Goal: Information Seeking & Learning: Find specific page/section

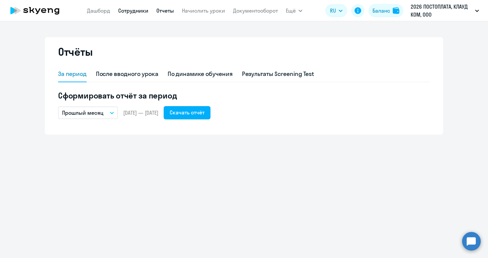
click at [134, 13] on link "Сотрудники" at bounding box center [133, 10] width 30 height 7
select select "30"
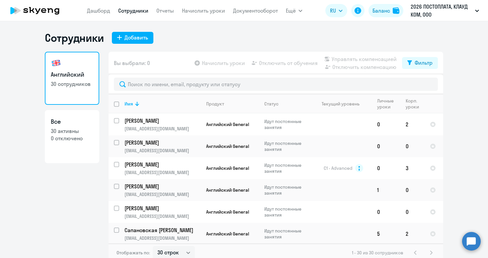
click at [117, 103] on input "deselect all" at bounding box center [120, 108] width 13 height 13
checkbox input "true"
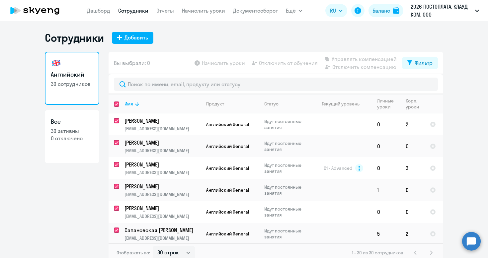
checkbox input "true"
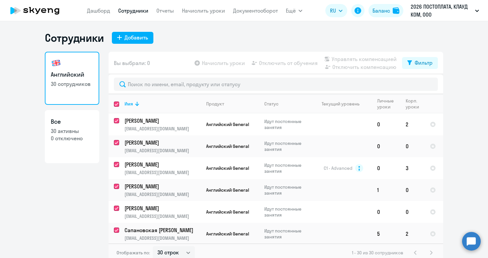
checkbox input "true"
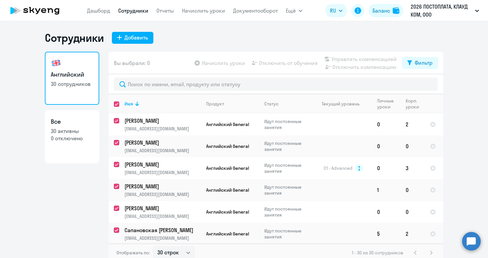
checkbox input "true"
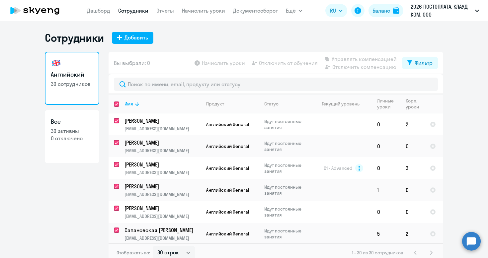
checkbox input "true"
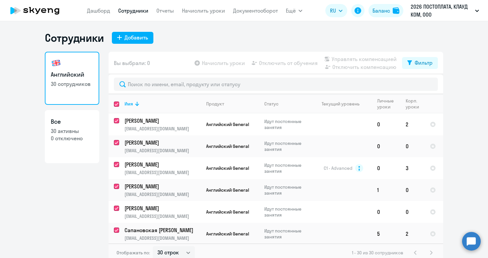
checkbox input "true"
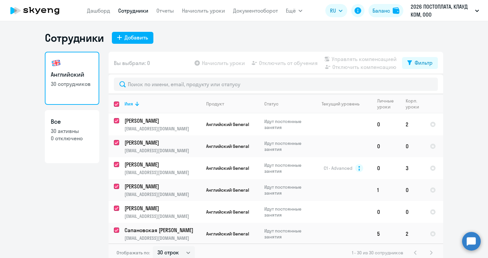
checkbox input "true"
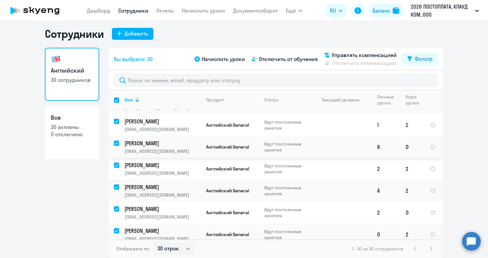
scroll to position [4, 0]
click at [417, 252] on div "1 - 30 из 30 сотрудников" at bounding box center [393, 249] width 83 height 8
click at [415, 247] on div "1 - 30 из 30 сотрудников" at bounding box center [393, 249] width 83 height 8
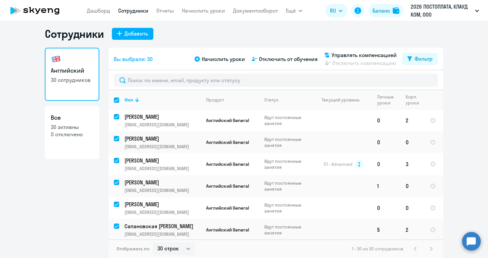
scroll to position [2, 0]
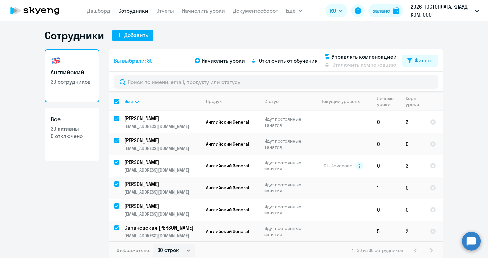
click at [118, 101] on input "select all" at bounding box center [120, 105] width 13 height 13
checkbox input "false"
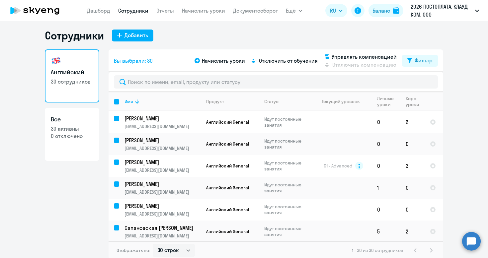
checkbox input "false"
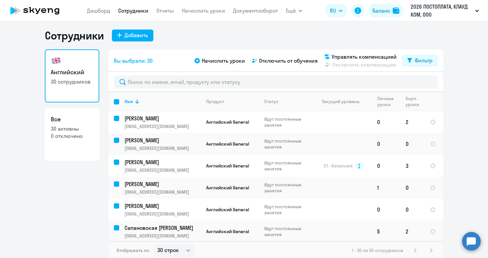
checkbox input "false"
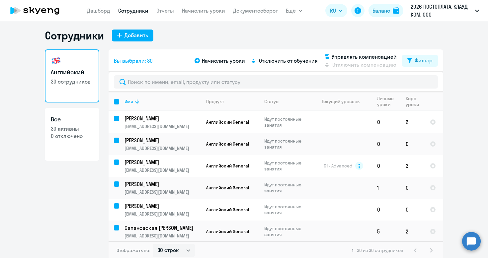
checkbox input "false"
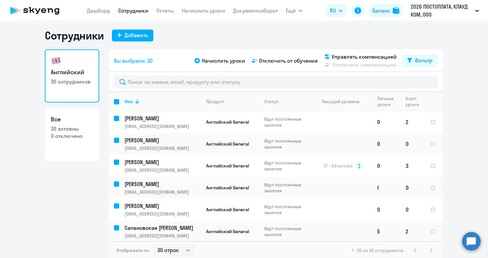
checkbox input "false"
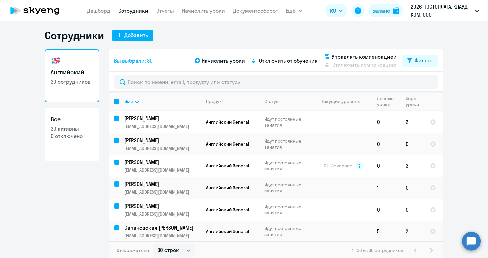
checkbox input "false"
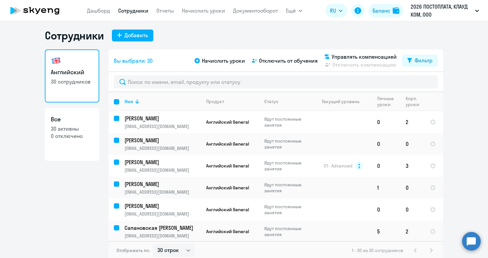
checkbox input "false"
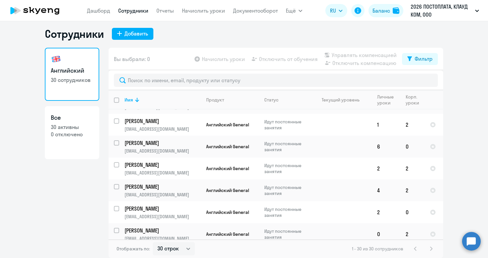
scroll to position [527, 0]
click at [428, 249] on div "1 - 30 из 30 сотрудников" at bounding box center [393, 249] width 83 height 8
click at [74, 124] on p "30 активны" at bounding box center [72, 127] width 43 height 7
select select "30"
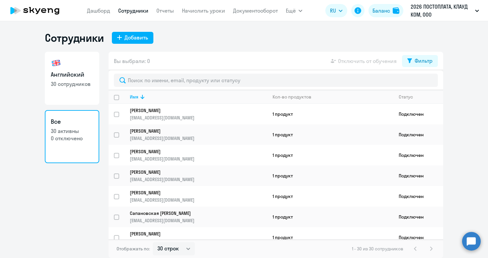
click at [82, 81] on p "30 сотрудников" at bounding box center [72, 83] width 43 height 7
select select "30"
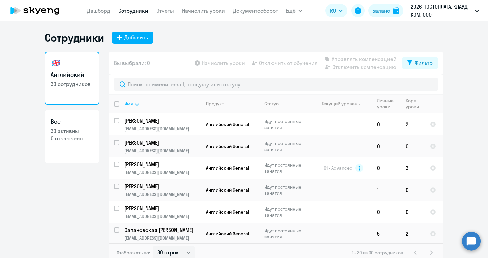
click at [134, 103] on icon at bounding box center [137, 104] width 8 height 8
click at [128, 6] on nav "[PERSON_NAME] Отчеты Начислить уроки Документооборот" at bounding box center [182, 10] width 191 height 13
click at [128, 12] on link "Сотрудники" at bounding box center [133, 10] width 30 height 7
click at [147, 120] on p "[PERSON_NAME]" at bounding box center [162, 120] width 75 height 7
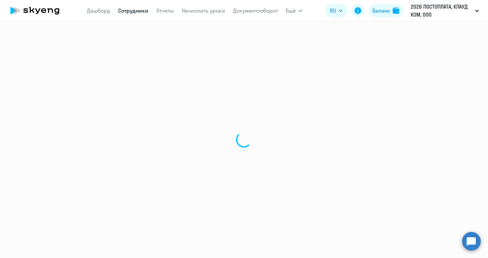
select select "english"
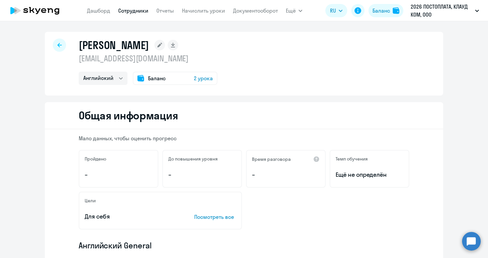
click at [58, 46] on icon at bounding box center [59, 45] width 4 height 4
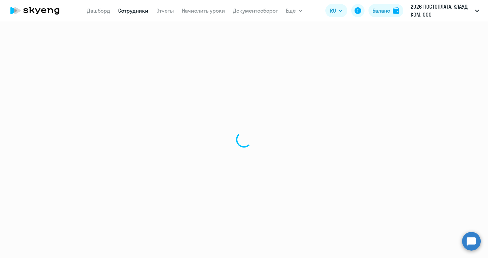
select select "30"
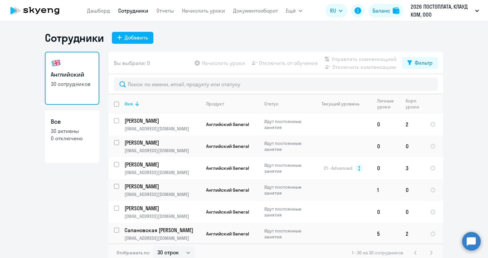
click at [137, 105] on icon at bounding box center [137, 104] width 4 height 4
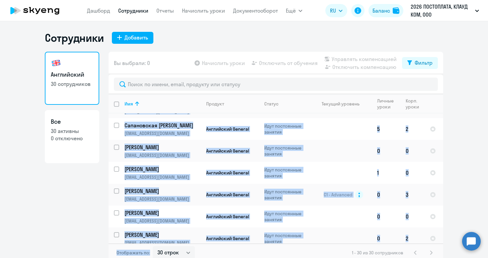
scroll to position [4, 0]
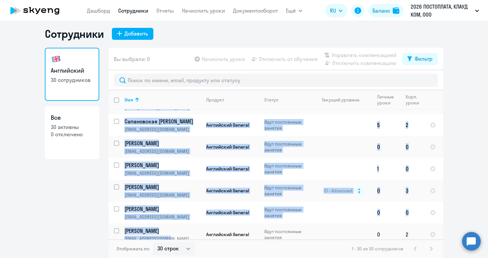
drag, startPoint x: 122, startPoint y: 121, endPoint x: 178, endPoint y: 236, distance: 128.2
copy tbody "Loremips Dolorsi a.consecte@adipisci.el Seddoeiusm Tempori Utla etdolorema aliq…"
click at [102, 12] on link "Дашборд" at bounding box center [98, 10] width 23 height 7
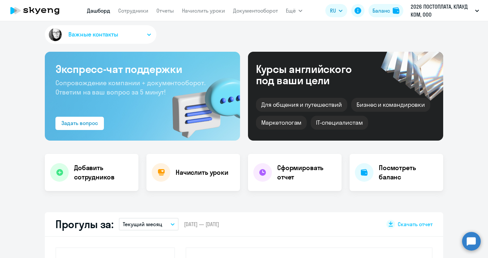
select select "30"
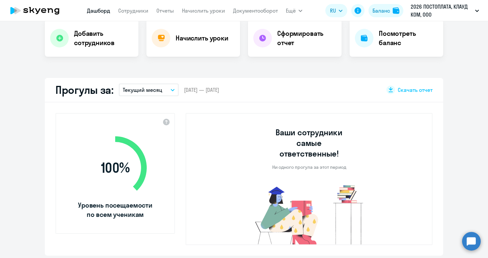
scroll to position [137, 0]
